Goal: Task Accomplishment & Management: Manage account settings

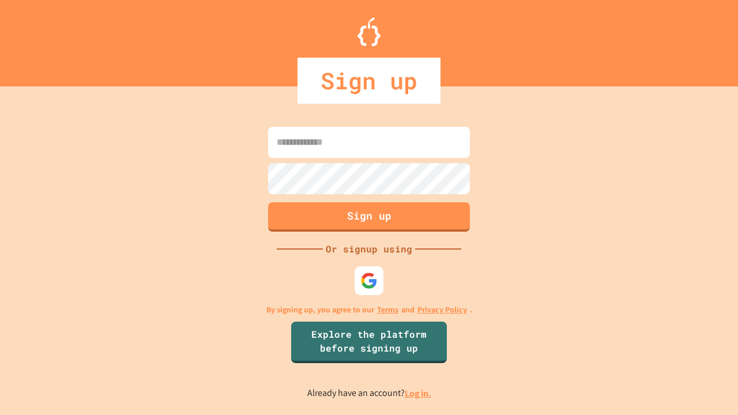
click at [419, 393] on link "Log in." at bounding box center [418, 393] width 27 height 12
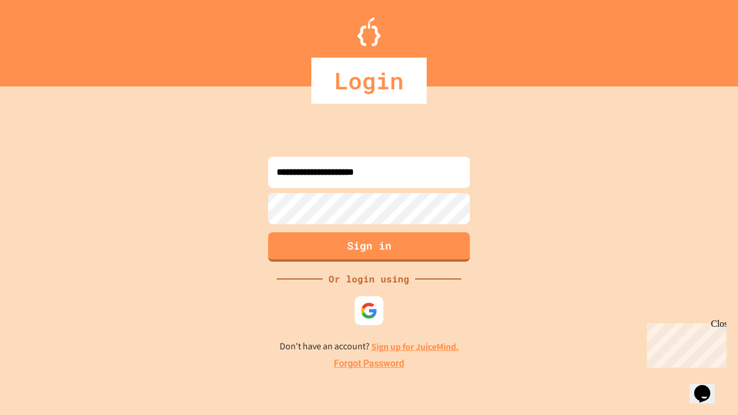
type input "**********"
